Goal: Transaction & Acquisition: Purchase product/service

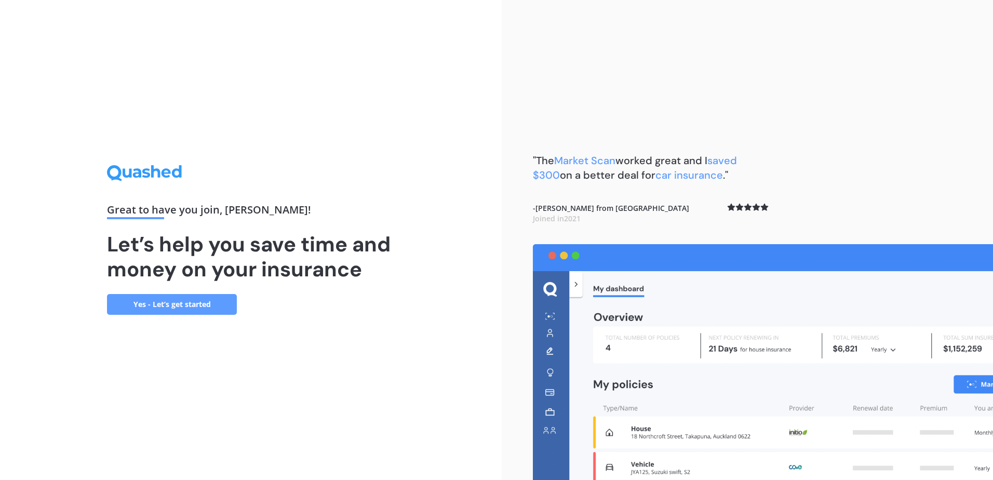
click at [199, 307] on link "Yes - Let’s get started" at bounding box center [172, 304] width 130 height 21
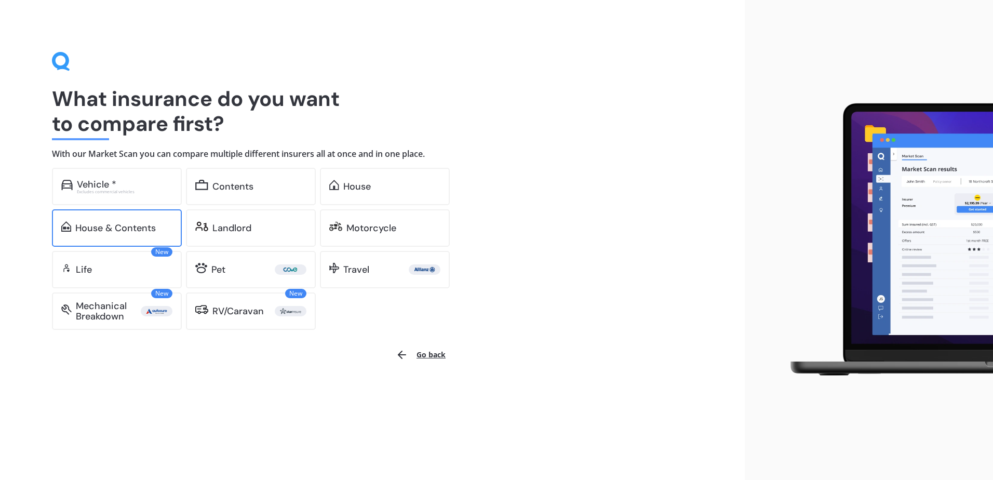
click at [114, 231] on div "House & Contents" at bounding box center [115, 228] width 81 height 10
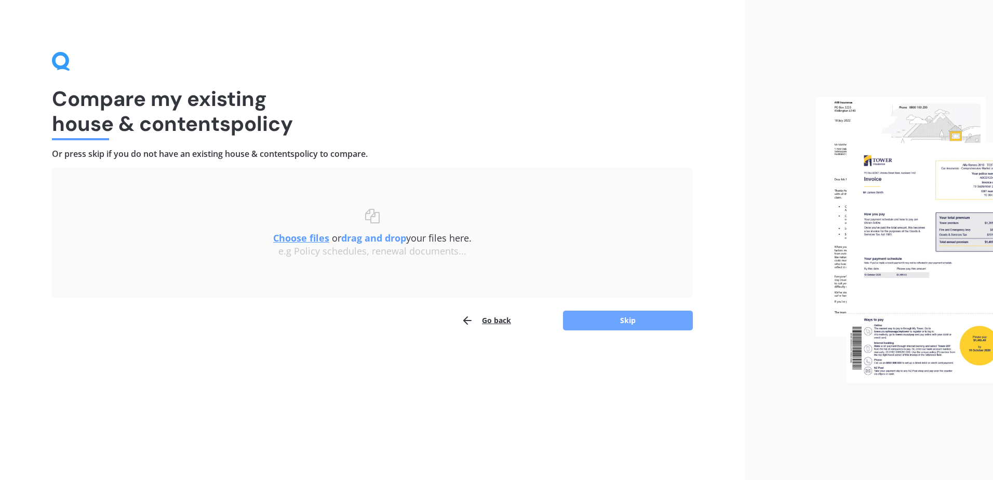
click at [603, 317] on button "Skip" at bounding box center [628, 321] width 130 height 20
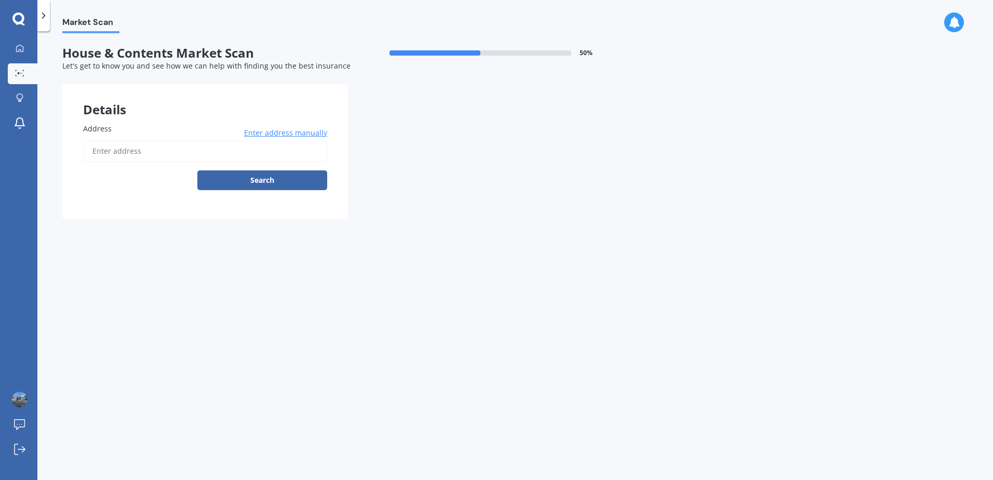
click at [119, 154] on input "Address" at bounding box center [205, 151] width 244 height 22
type input "[STREET_ADDRESS]"
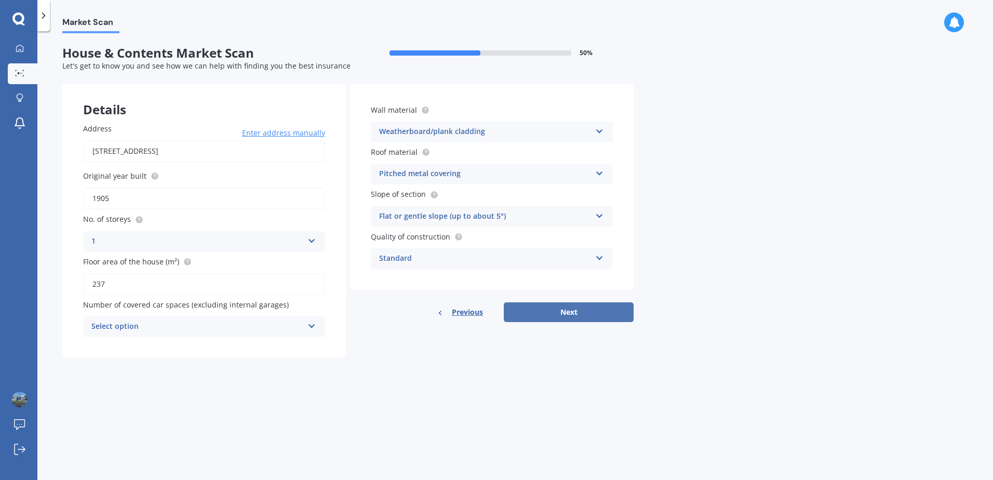
click at [574, 309] on button "Next" at bounding box center [569, 312] width 130 height 20
click at [321, 325] on div "Select option 0 1 2 3 4 5+" at bounding box center [204, 326] width 242 height 21
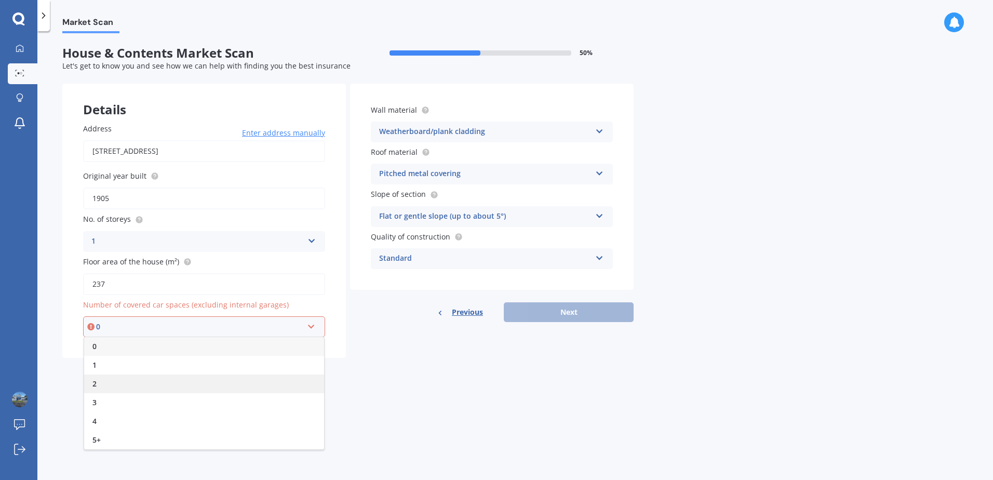
click at [93, 387] on span "2" at bounding box center [94, 384] width 4 height 10
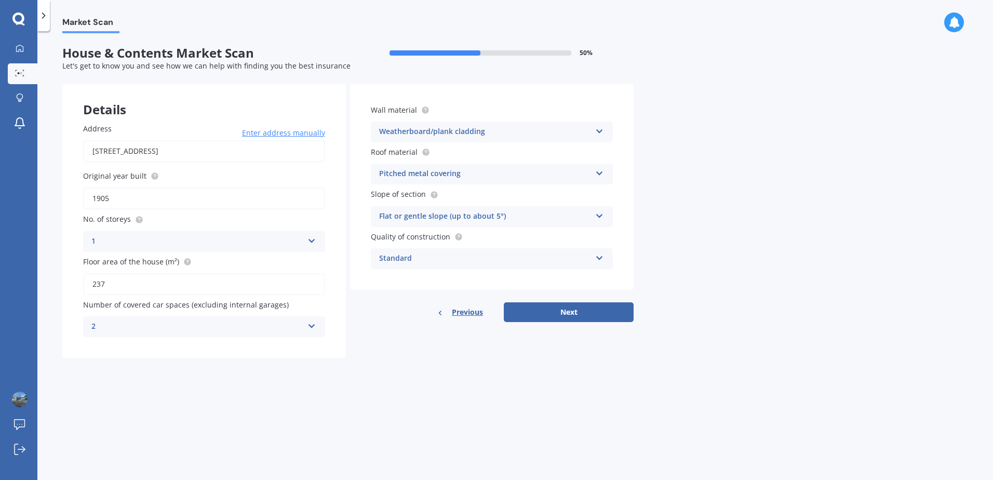
click at [312, 328] on icon at bounding box center [312, 324] width 9 height 7
click at [103, 348] on div "0" at bounding box center [204, 347] width 241 height 19
click at [572, 310] on button "Next" at bounding box center [569, 312] width 130 height 20
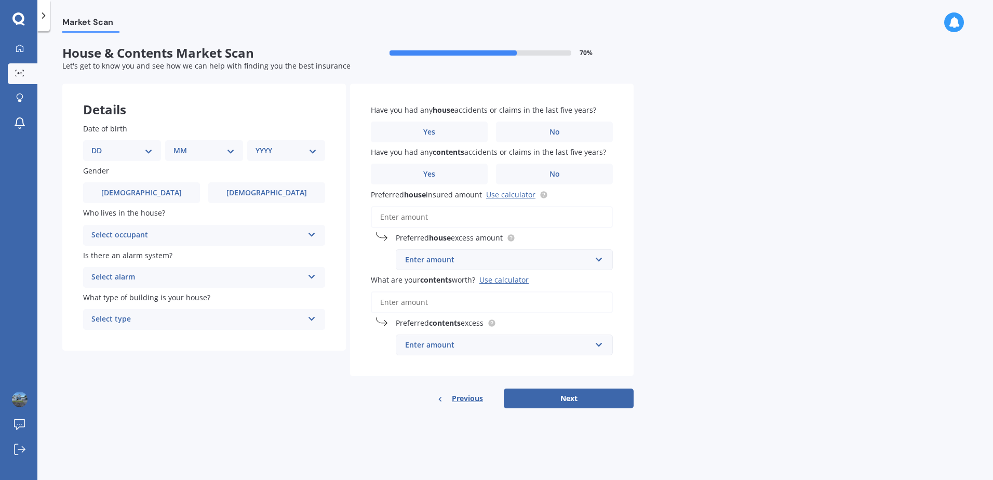
click at [309, 236] on icon at bounding box center [312, 232] width 9 height 7
click at [102, 258] on span "Owner" at bounding box center [103, 255] width 23 height 10
click at [143, 154] on select "DD 01 02 03 04 05 06 07 08 09 10 11 12 13 14 15 16 17 18 19 20 21 22 23 24 25 2…" at bounding box center [121, 150] width 61 height 11
select select "09"
click at [100, 145] on select "DD 01 02 03 04 05 06 07 08 09 10 11 12 13 14 15 16 17 18 19 20 21 22 23 24 25 2…" at bounding box center [121, 150] width 61 height 11
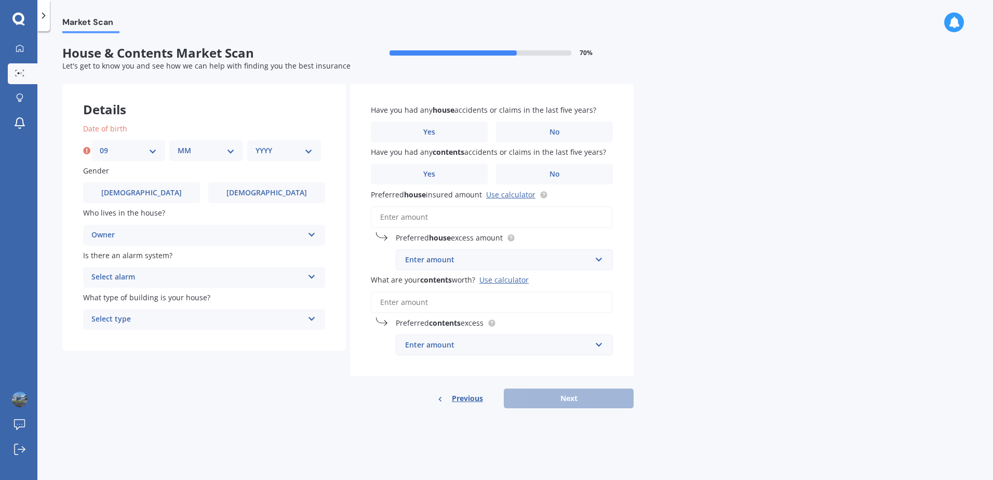
click at [229, 152] on select "MM 01 02 03 04 05 06 07 08 09 10 11 12" at bounding box center [206, 150] width 57 height 11
select select "01"
click at [178, 145] on select "MM 01 02 03 04 05 06 07 08 09 10 11 12" at bounding box center [206, 150] width 57 height 11
click at [307, 156] on select "YYYY 2009 2008 2007 2006 2005 2004 2003 2002 2001 2000 1999 1998 1997 1996 1995…" at bounding box center [284, 150] width 57 height 11
select select "1980"
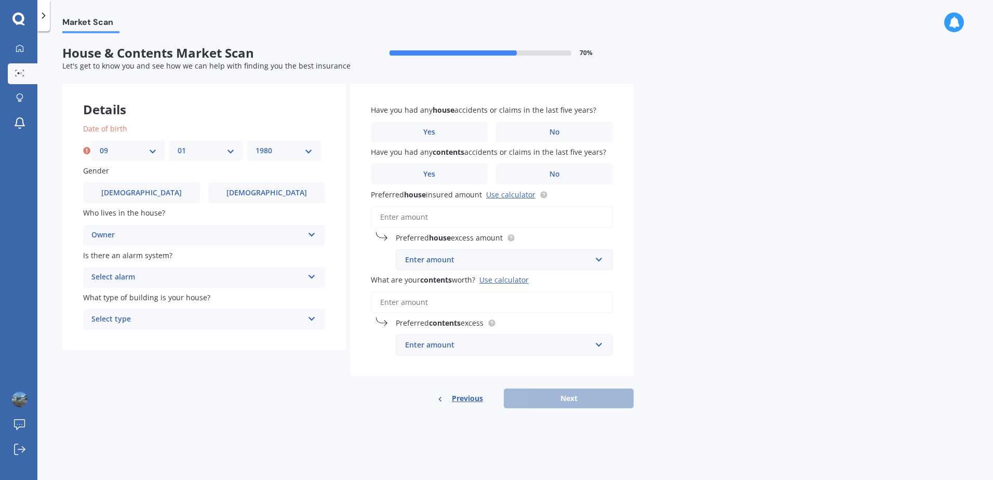
click at [256, 145] on select "YYYY 2009 2008 2007 2006 2005 2004 2003 2002 2001 2000 1999 1998 1997 1996 1995…" at bounding box center [284, 150] width 57 height 11
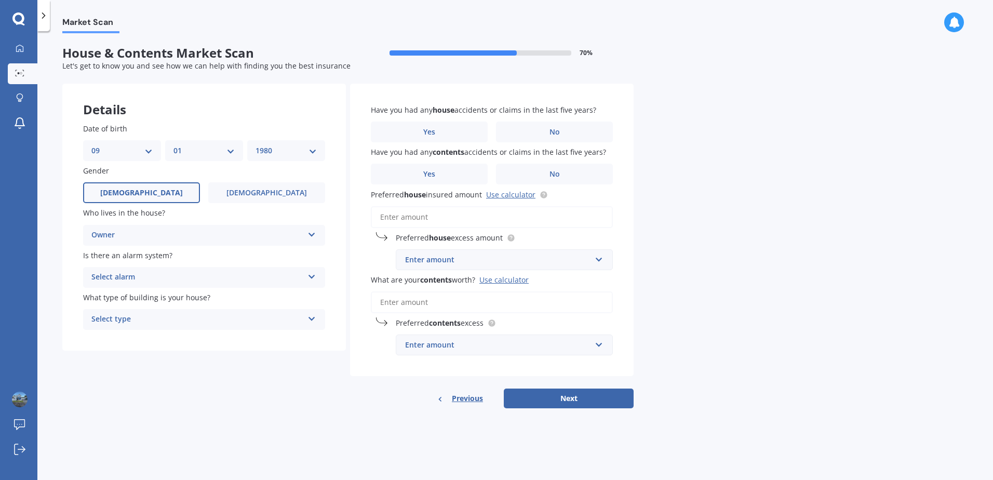
click at [135, 191] on span "[DEMOGRAPHIC_DATA]" at bounding box center [141, 193] width 83 height 9
click at [0, 0] on input "[DEMOGRAPHIC_DATA]" at bounding box center [0, 0] width 0 height 0
click at [539, 131] on label "No" at bounding box center [554, 132] width 117 height 21
click at [0, 0] on input "No" at bounding box center [0, 0] width 0 height 0
click at [538, 168] on label "No" at bounding box center [554, 174] width 117 height 21
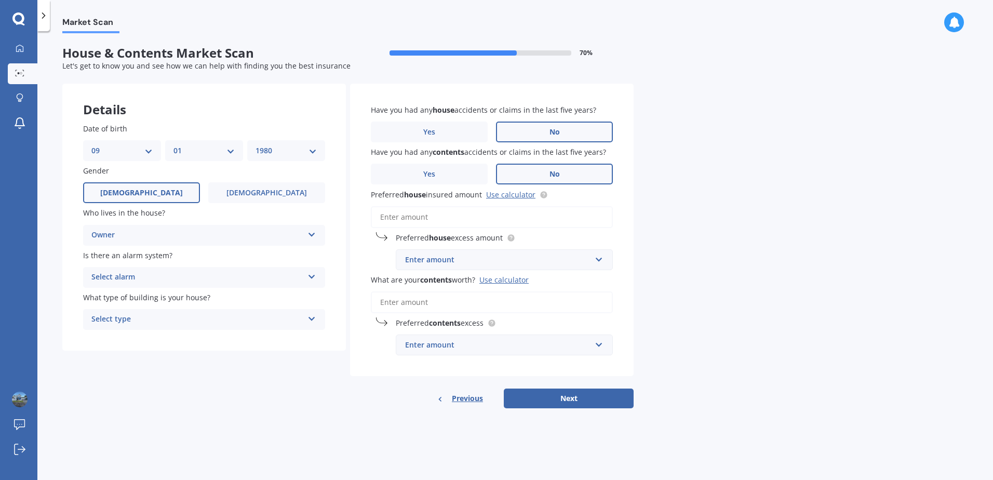
click at [0, 0] on input "No" at bounding box center [0, 0] width 0 height 0
click at [595, 259] on input "text" at bounding box center [501, 260] width 208 height 20
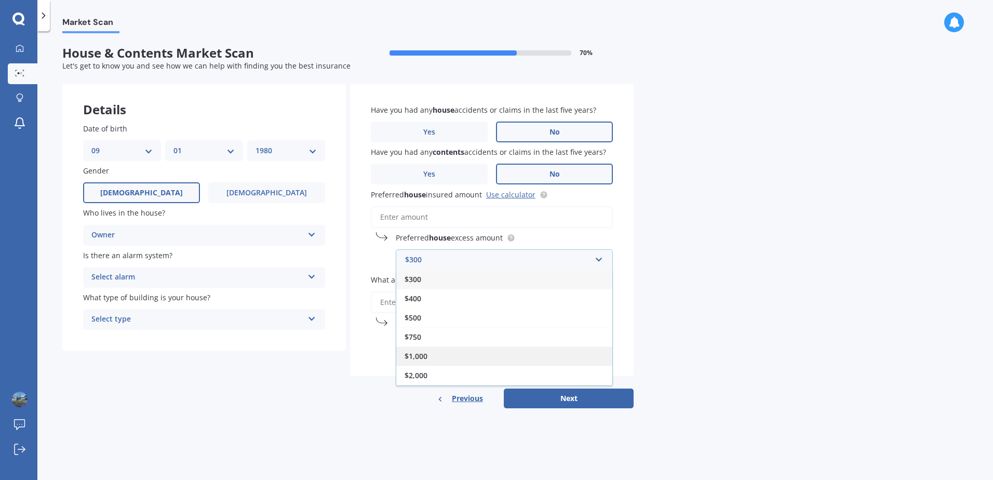
click at [430, 356] on div "$1,000" at bounding box center [504, 356] width 216 height 19
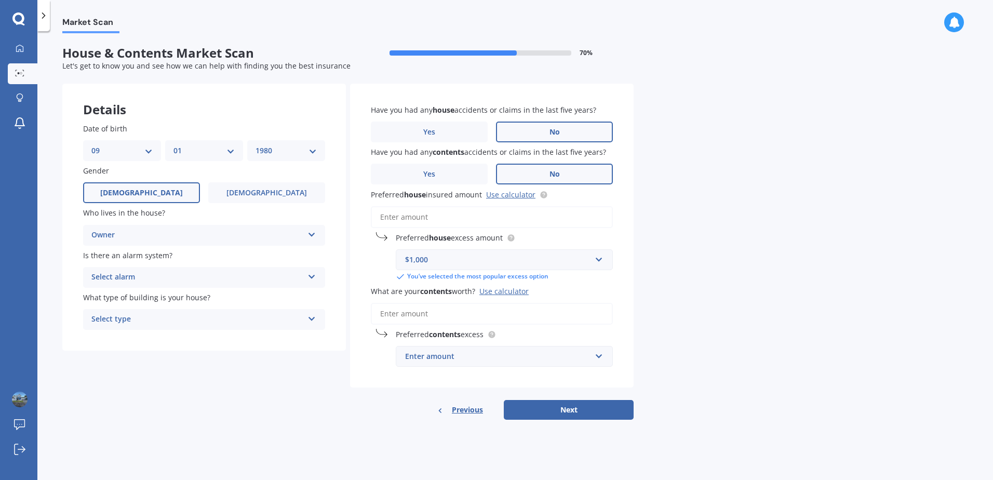
click at [417, 311] on input "What are your contents worth? Use calculator" at bounding box center [492, 314] width 242 height 22
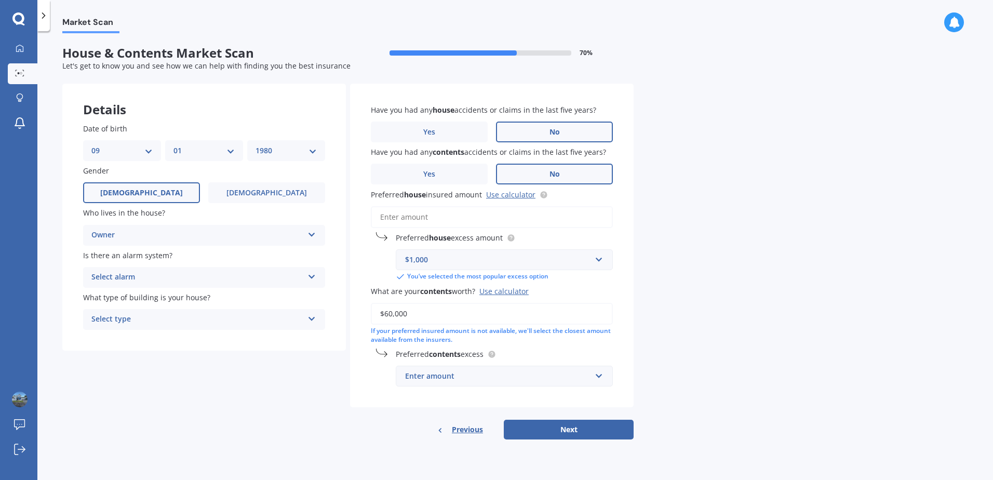
type input "$60,000"
click at [309, 274] on icon at bounding box center [312, 274] width 9 height 7
click at [149, 319] on span "Yes, not monitored" at bounding box center [126, 316] width 69 height 10
click at [315, 320] on icon at bounding box center [312, 316] width 9 height 7
click at [105, 341] on span "Freestanding" at bounding box center [115, 340] width 46 height 10
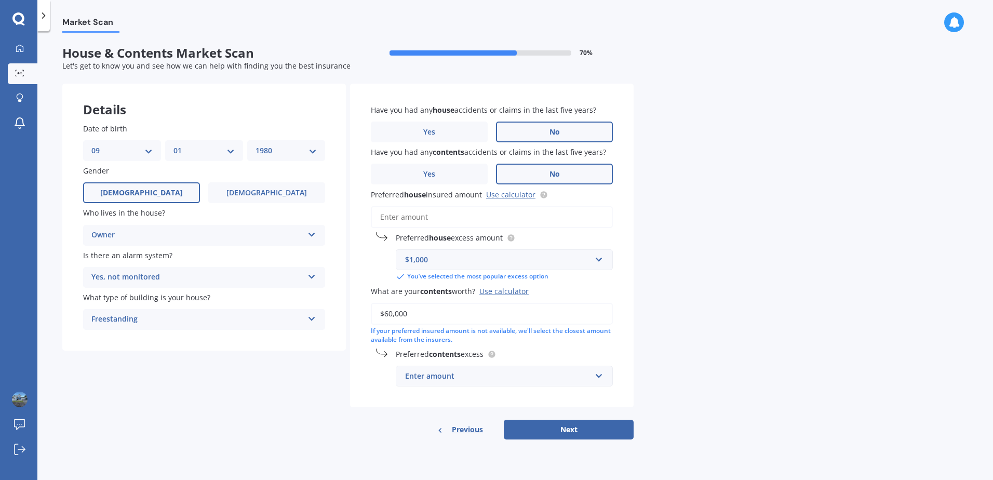
click at [446, 372] on div "Enter amount" at bounding box center [498, 375] width 186 height 11
type input "1090000"
click at [725, 341] on div "Market Scan House & Contents Market Scan 70 % Let's get to know you and see how…" at bounding box center [515, 257] width 956 height 449
drag, startPoint x: 459, startPoint y: 374, endPoint x: 365, endPoint y: 375, distance: 94.6
click at [365, 375] on div "Have you had any house accidents or claims in the last five years? Yes No Have …" at bounding box center [492, 246] width 284 height 324
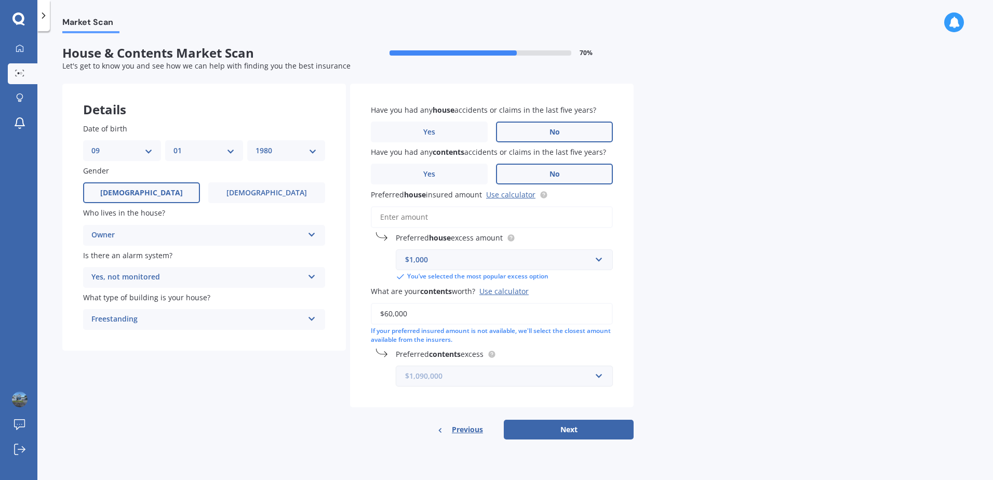
click at [600, 374] on input "text" at bounding box center [501, 376] width 208 height 20
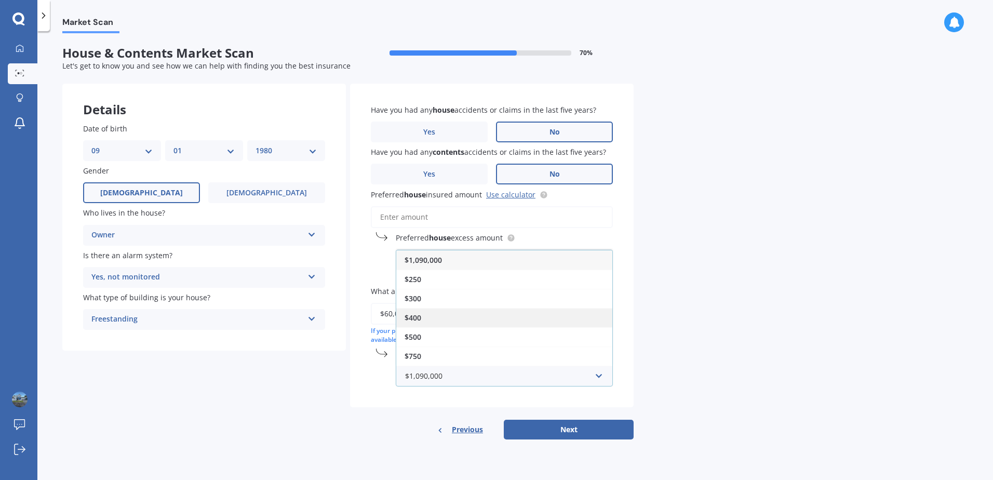
click at [419, 311] on div "$400" at bounding box center [504, 317] width 216 height 19
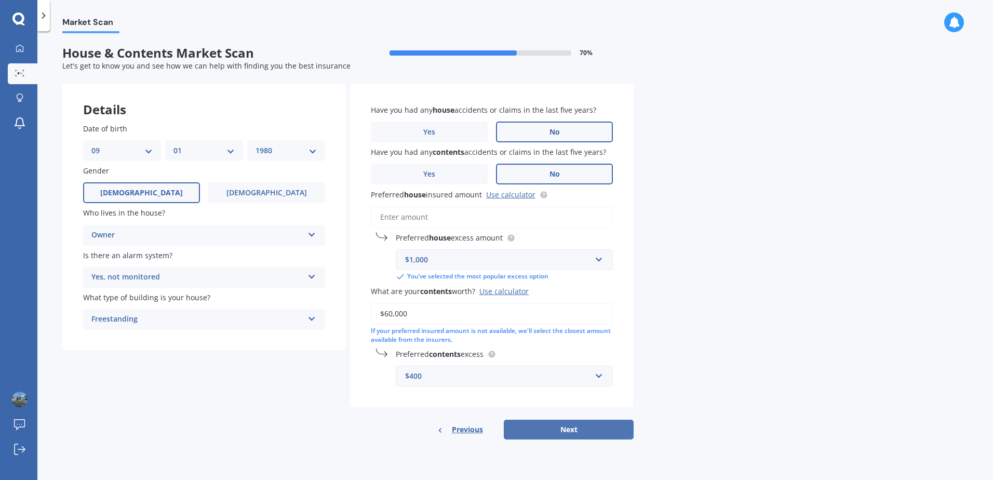
click at [559, 436] on button "Next" at bounding box center [569, 430] width 130 height 20
click at [458, 221] on input "Preferred house insured amount Use calculator" at bounding box center [492, 217] width 242 height 22
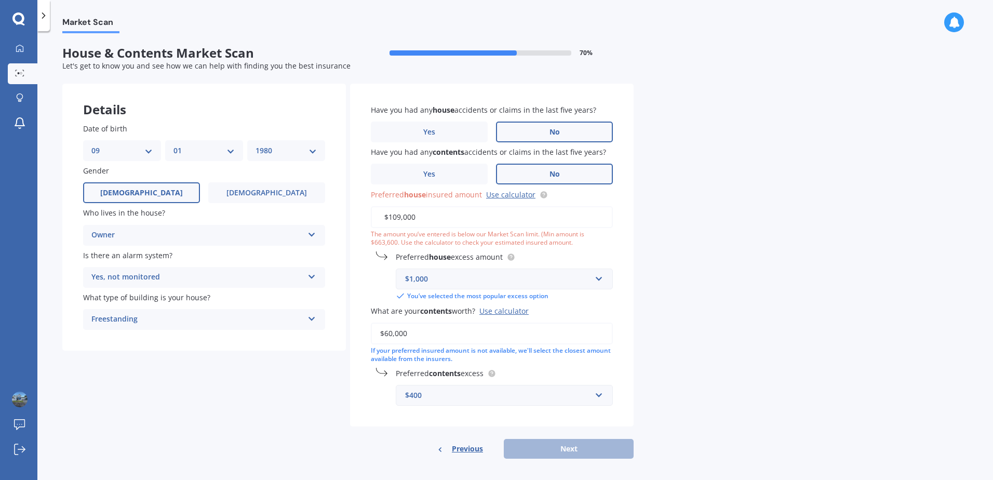
type input "$1,090,000"
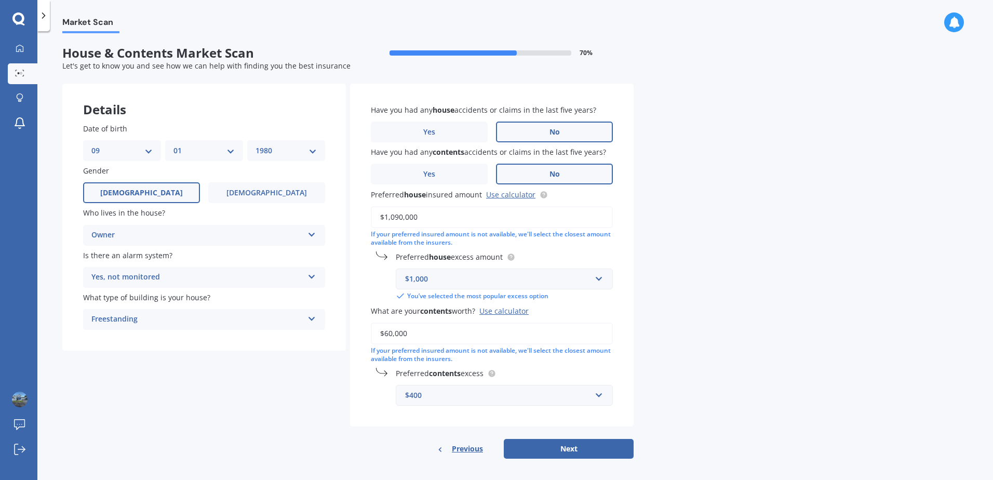
click button "Next" at bounding box center [569, 449] width 130 height 20
select select "09"
select select "01"
select select "1980"
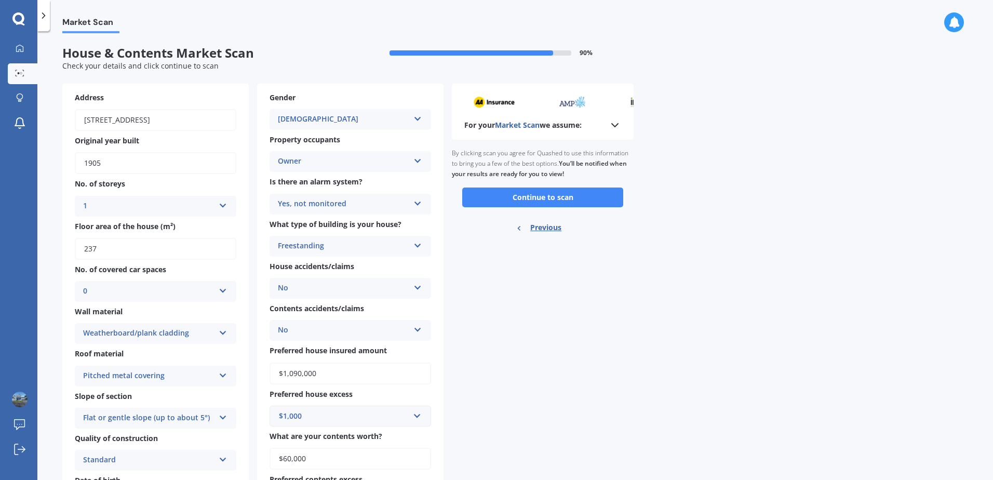
click at [417, 117] on icon at bounding box center [418, 116] width 9 height 7
click at [472, 271] on div "For your Market Scan we assume: Ready to go By clicking scan you agree for Quas…" at bounding box center [543, 303] width 182 height 438
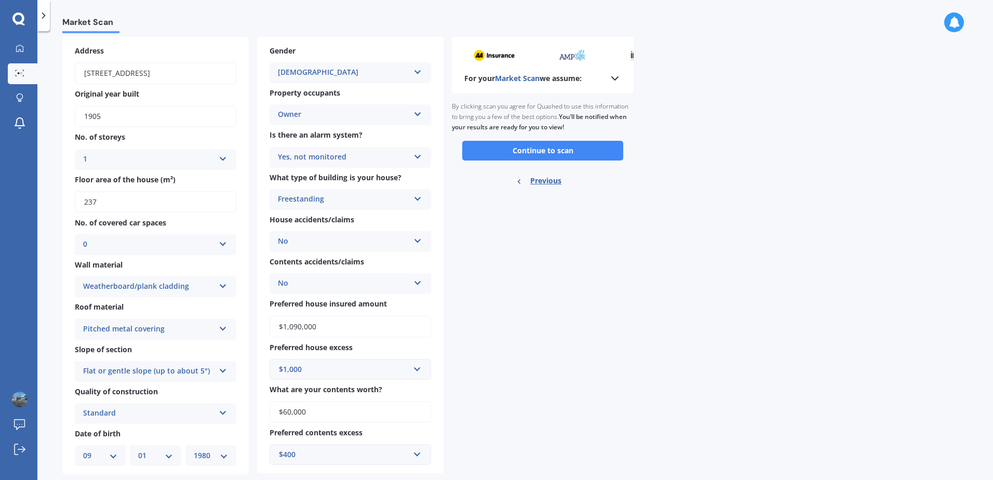
scroll to position [68, 0]
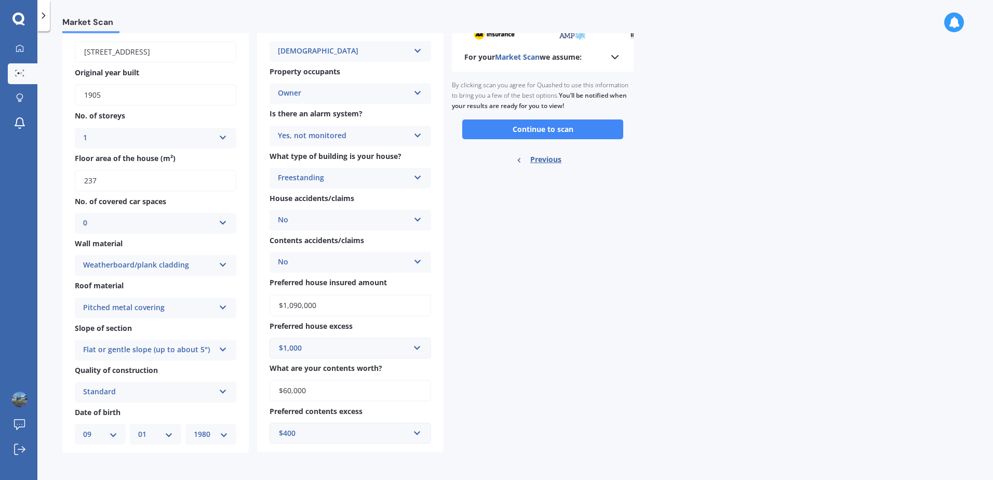
click at [221, 391] on icon at bounding box center [223, 389] width 9 height 7
click at [100, 434] on div "High" at bounding box center [155, 431] width 161 height 19
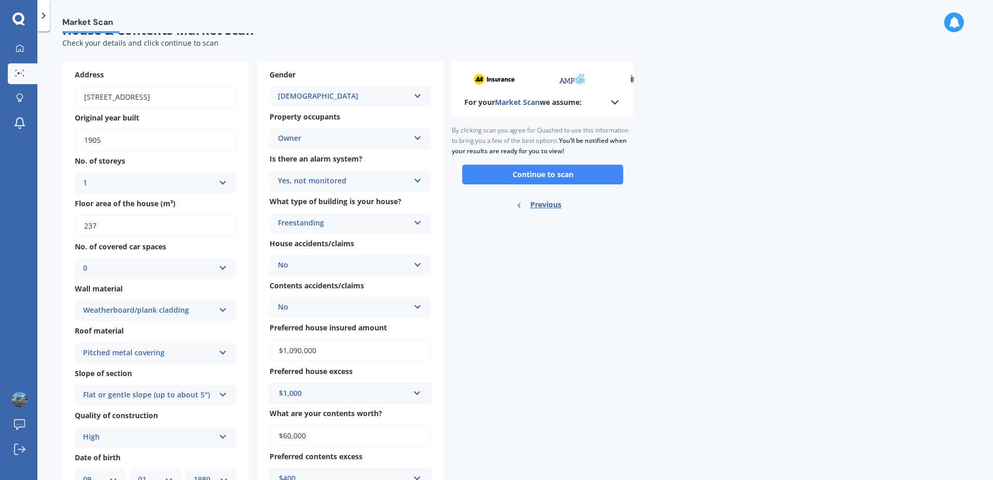
scroll to position [0, 0]
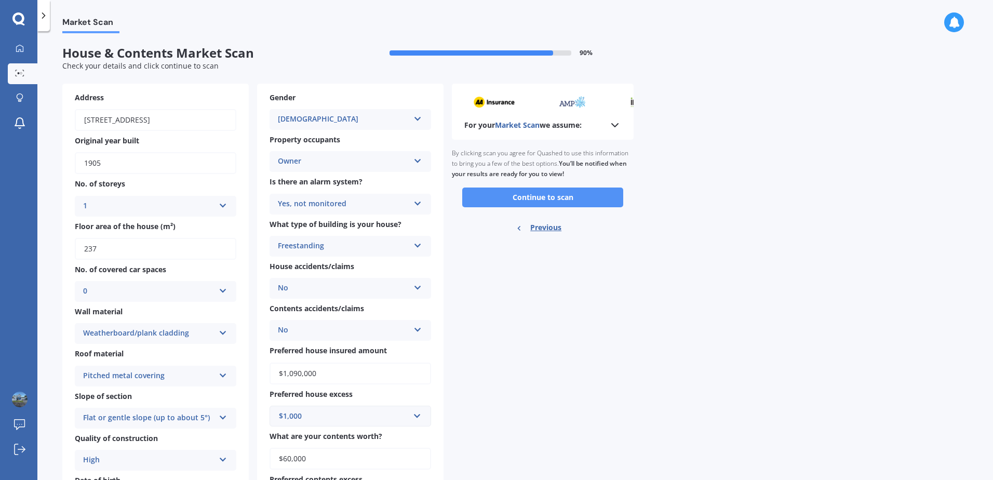
click at [520, 191] on button "Continue to scan" at bounding box center [542, 198] width 161 height 20
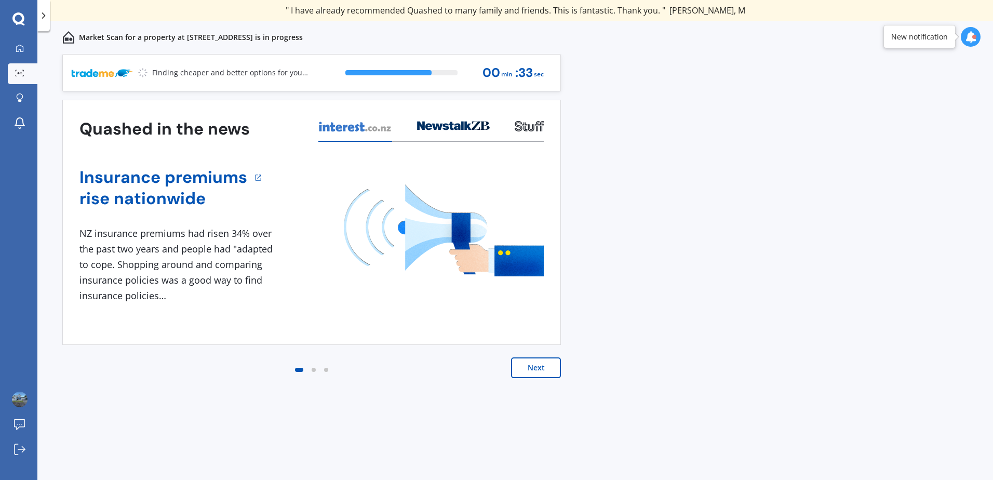
click at [900, 202] on div "Previous 60,000+ Kiwis have signed up to shop and save on insurance with us " H…" at bounding box center [515, 278] width 956 height 449
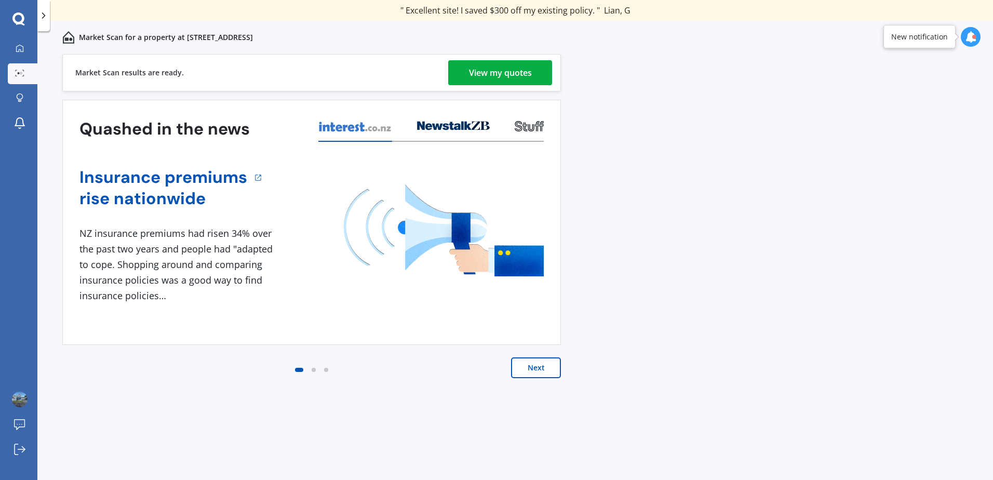
click at [510, 72] on div "View my quotes" at bounding box center [500, 72] width 63 height 25
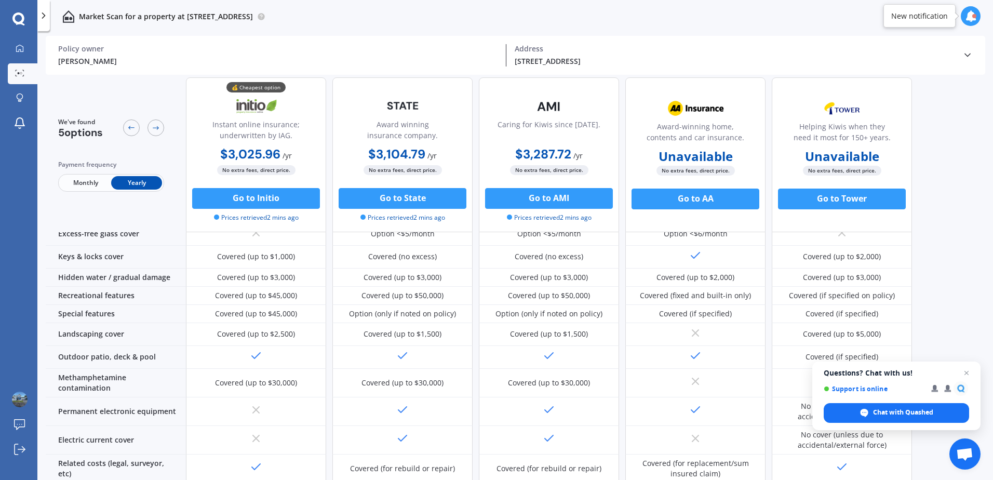
scroll to position [381, 0]
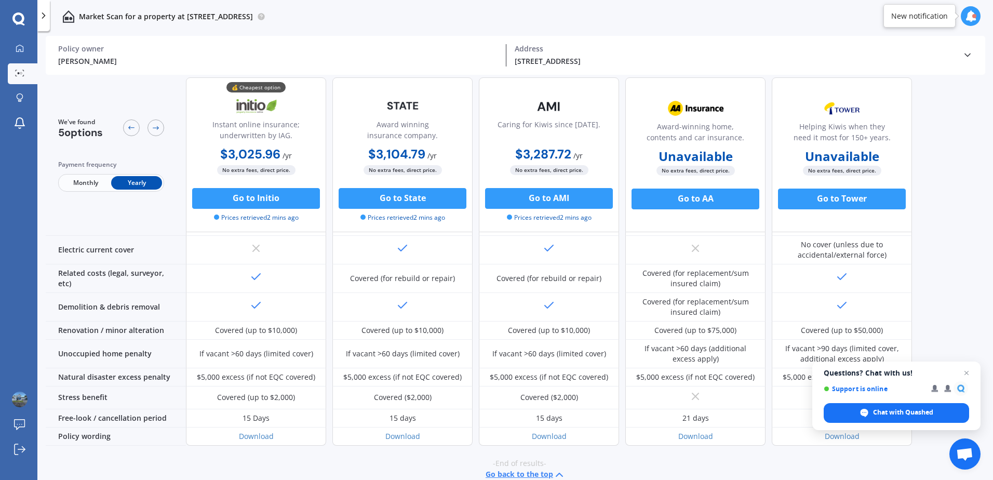
click at [709, 155] on b "Unavailable" at bounding box center [696, 156] width 74 height 10
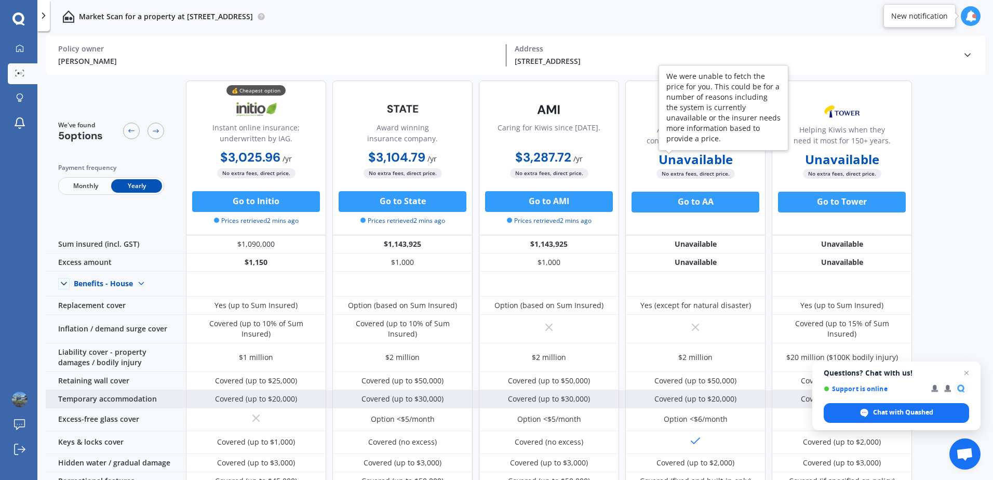
scroll to position [0, 0]
